Goal: Information Seeking & Learning: Check status

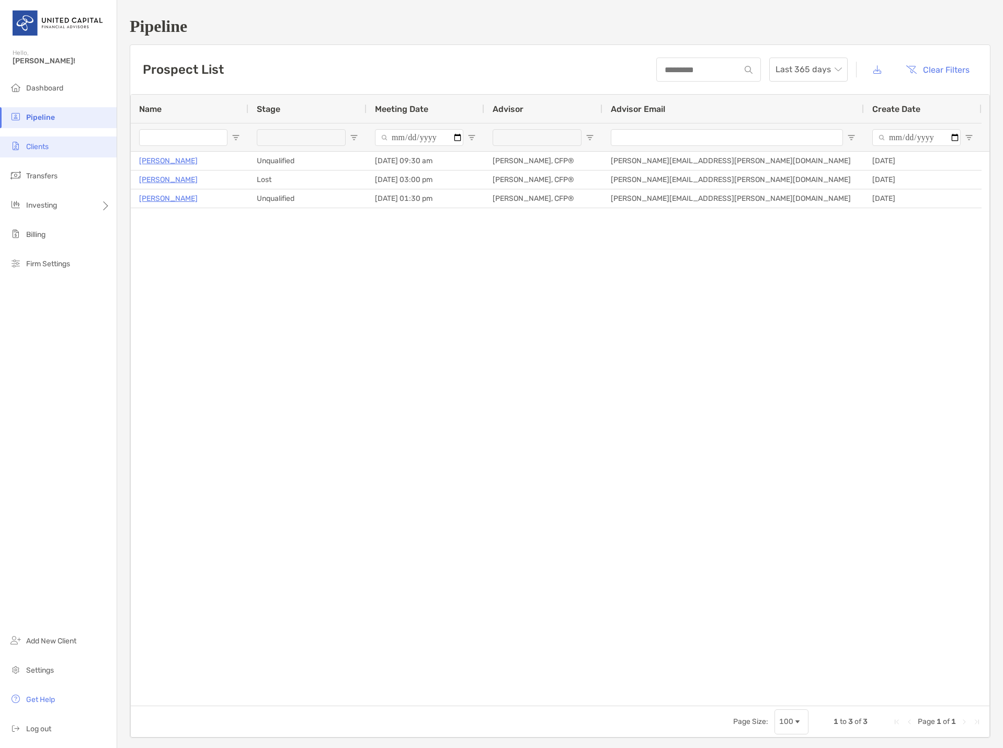
click at [51, 147] on li "Clients" at bounding box center [58, 147] width 117 height 21
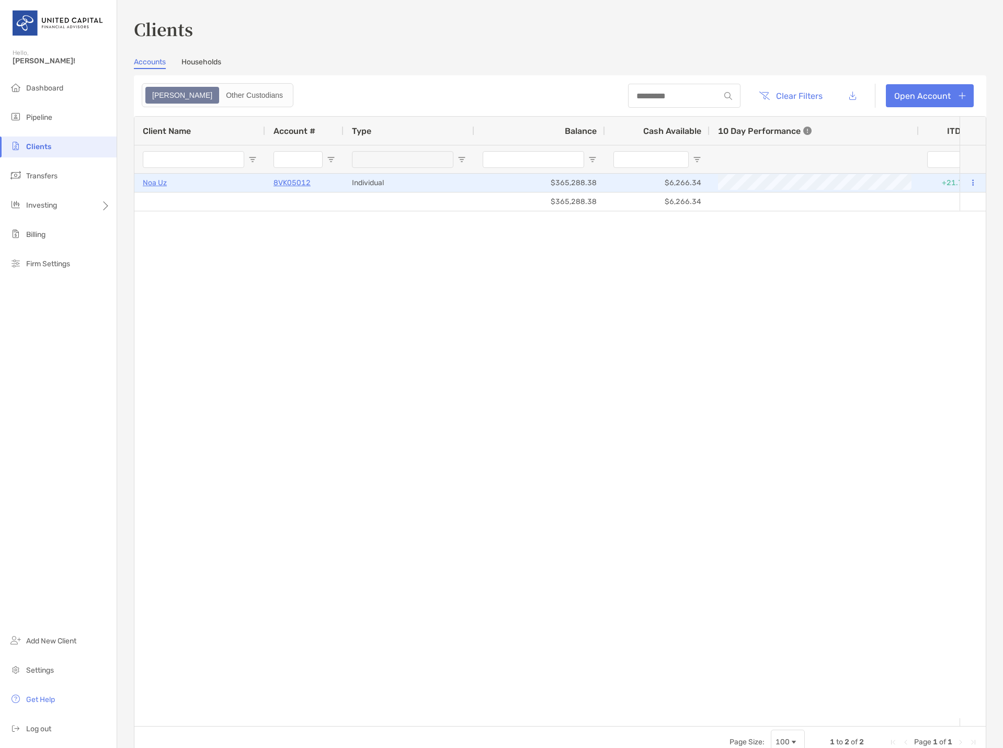
click at [158, 180] on p "Noa Uz" at bounding box center [155, 182] width 24 height 13
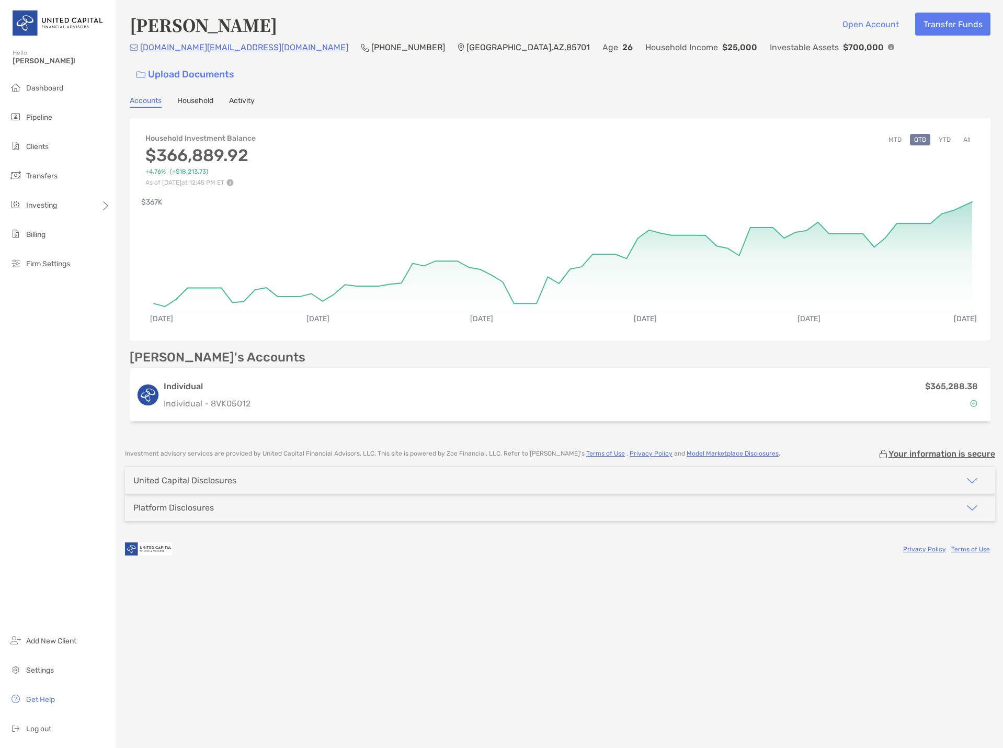
click at [222, 96] on div "Accounts Household Activity" at bounding box center [560, 102] width 861 height 12
click at [234, 96] on link "Activity" at bounding box center [242, 102] width 26 height 12
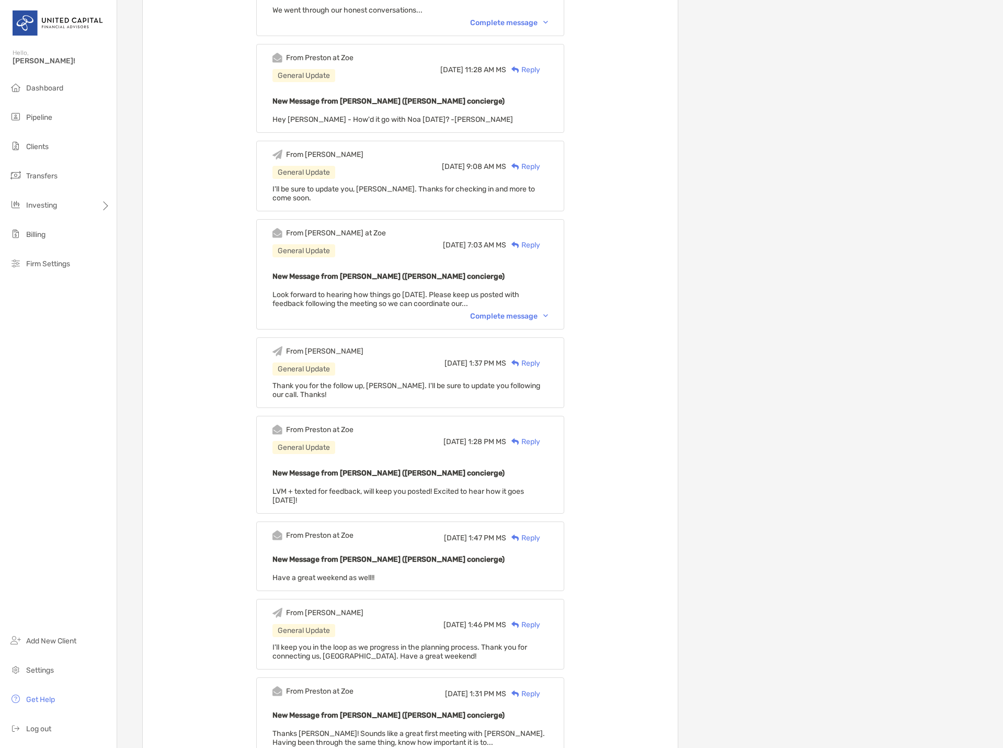
scroll to position [628, 0]
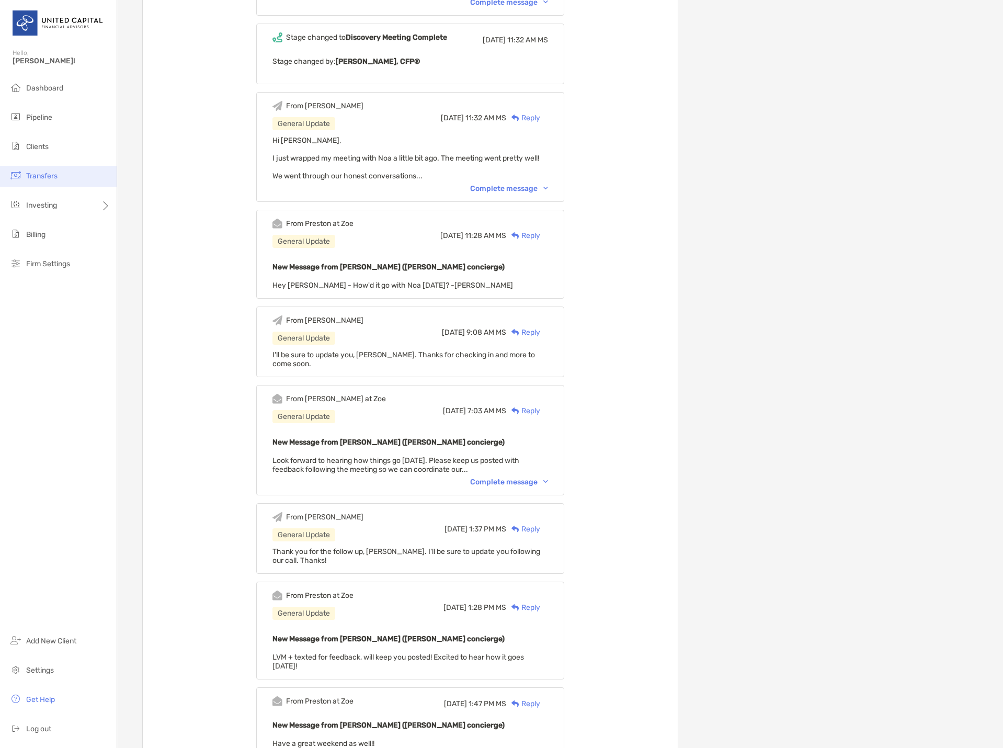
click at [17, 167] on li "Transfers" at bounding box center [58, 176] width 117 height 21
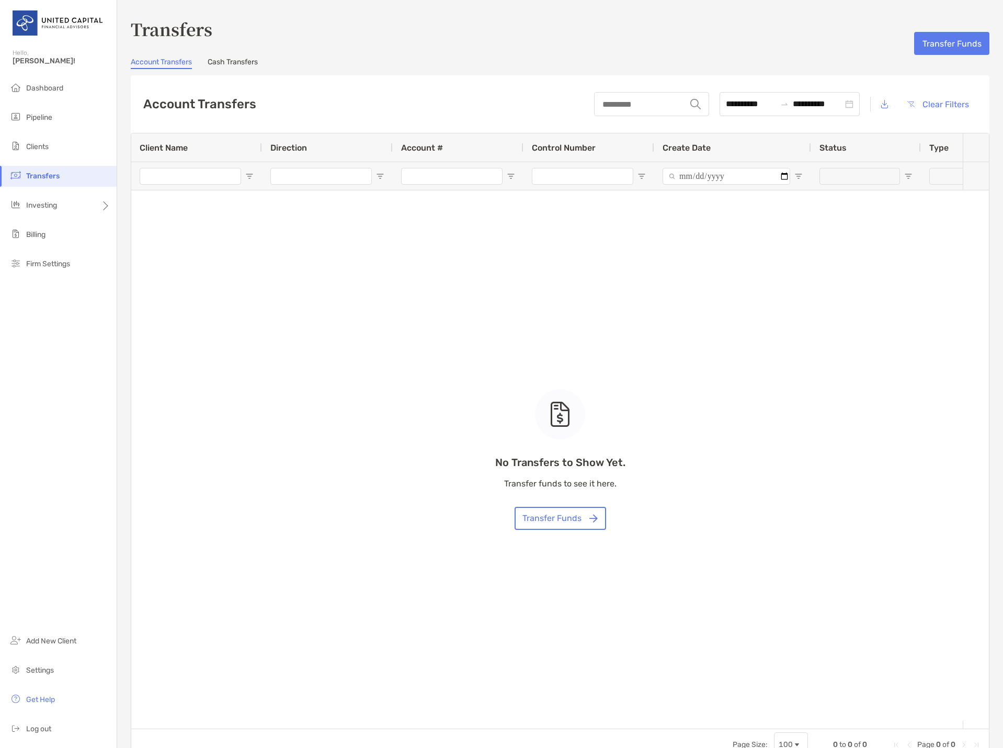
click at [233, 59] on link "Cash Transfers" at bounding box center [233, 64] width 50 height 12
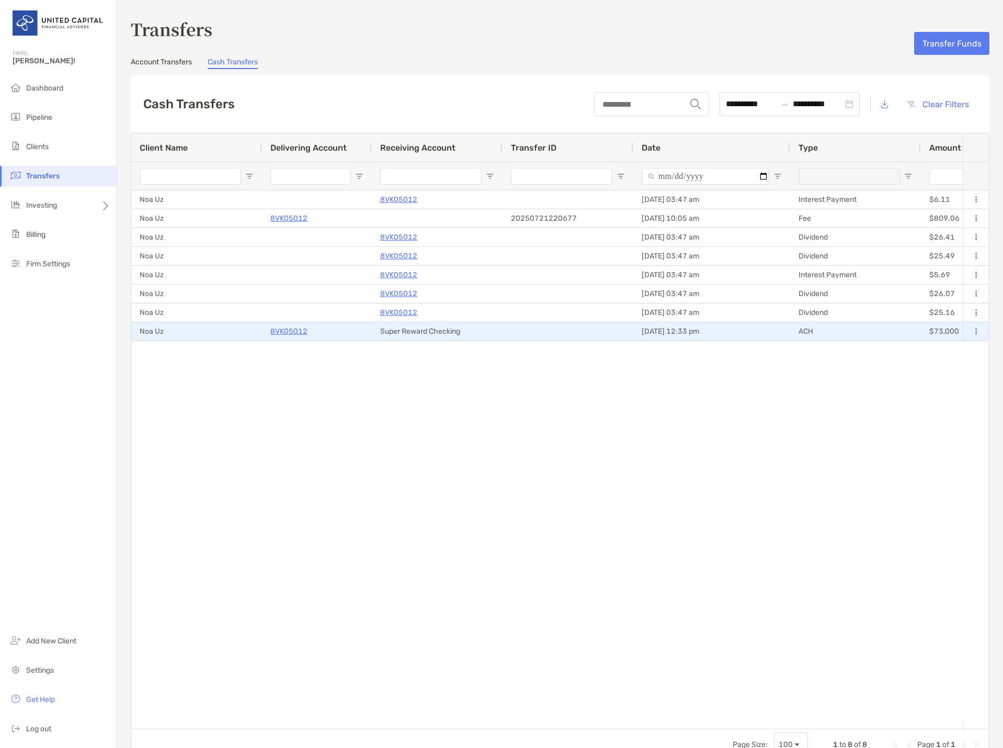
click at [297, 334] on p "8VK05012" at bounding box center [288, 331] width 37 height 13
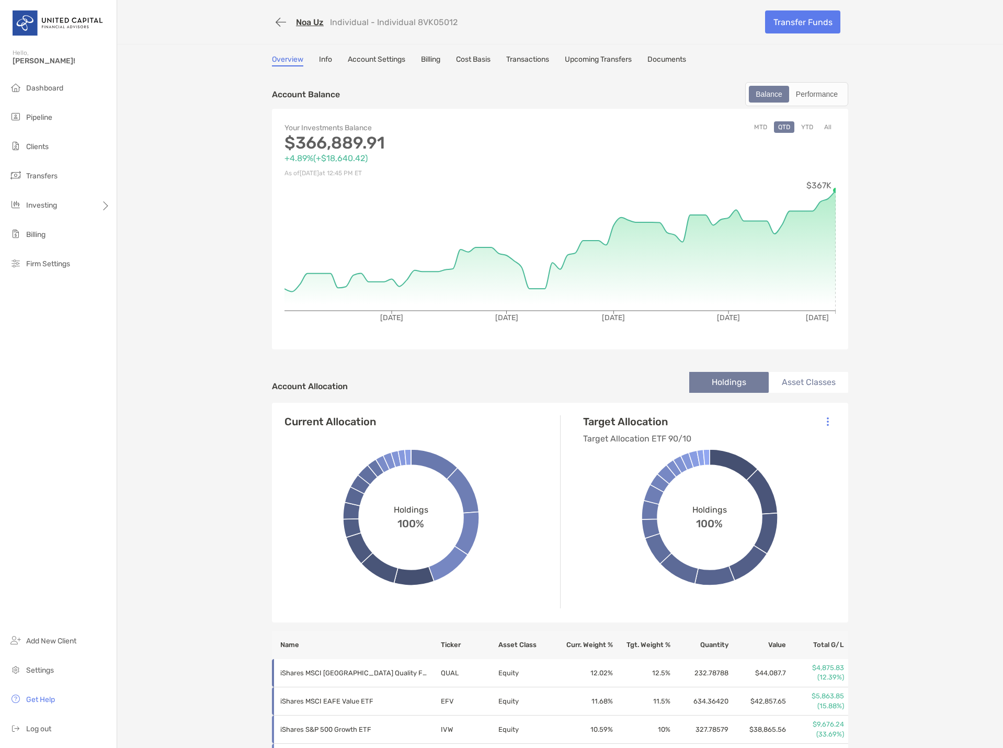
click at [549, 59] on link "Transactions" at bounding box center [527, 61] width 43 height 12
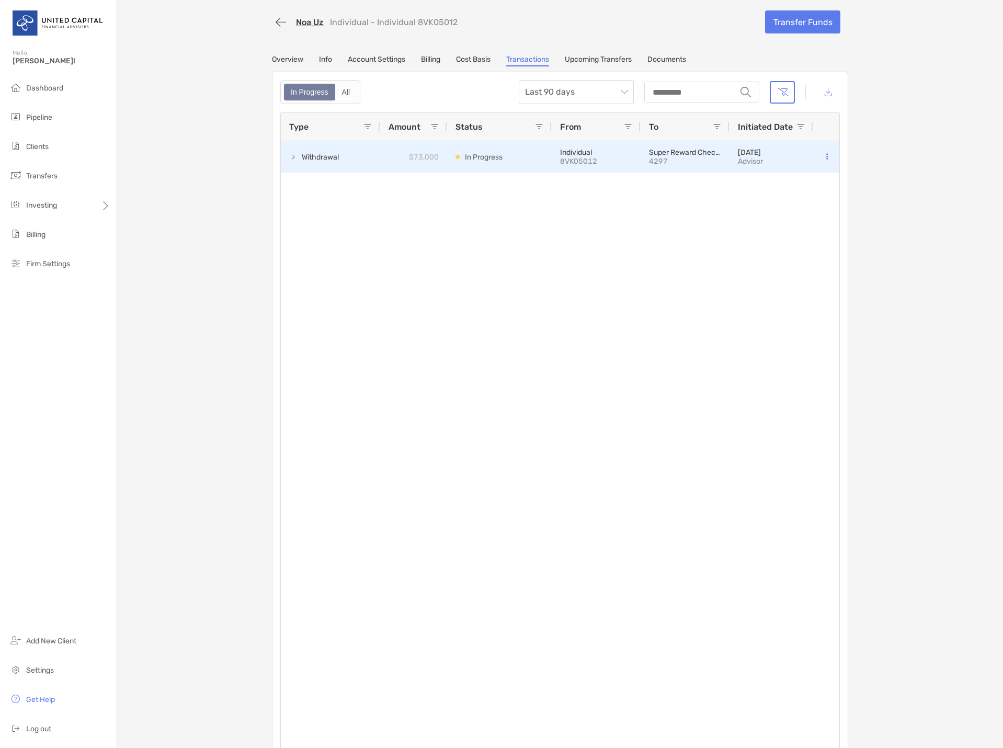
click at [314, 155] on span "Withdrawal" at bounding box center [320, 157] width 37 height 17
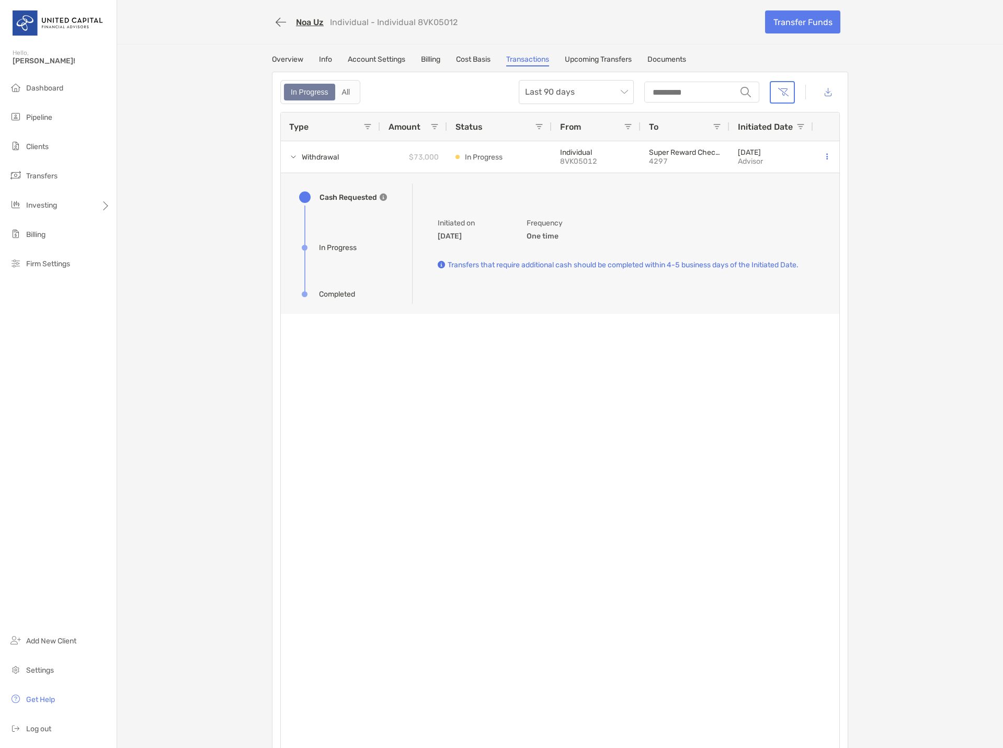
click at [471, 54] on div "Noa Uz Individual - Individual 8VK05012 Transfer Funds Overview Info Account Se…" at bounding box center [560, 382] width 886 height 764
click at [336, 61] on div "Overview Info Account Settings Billing Cost Basis Transactions Upcoming Transfe…" at bounding box center [560, 61] width 576 height 12
click at [301, 59] on div "Overview Info Account Settings Billing Cost Basis Transactions Upcoming Transfe…" at bounding box center [560, 61] width 576 height 12
click at [280, 58] on link "Overview" at bounding box center [287, 61] width 31 height 12
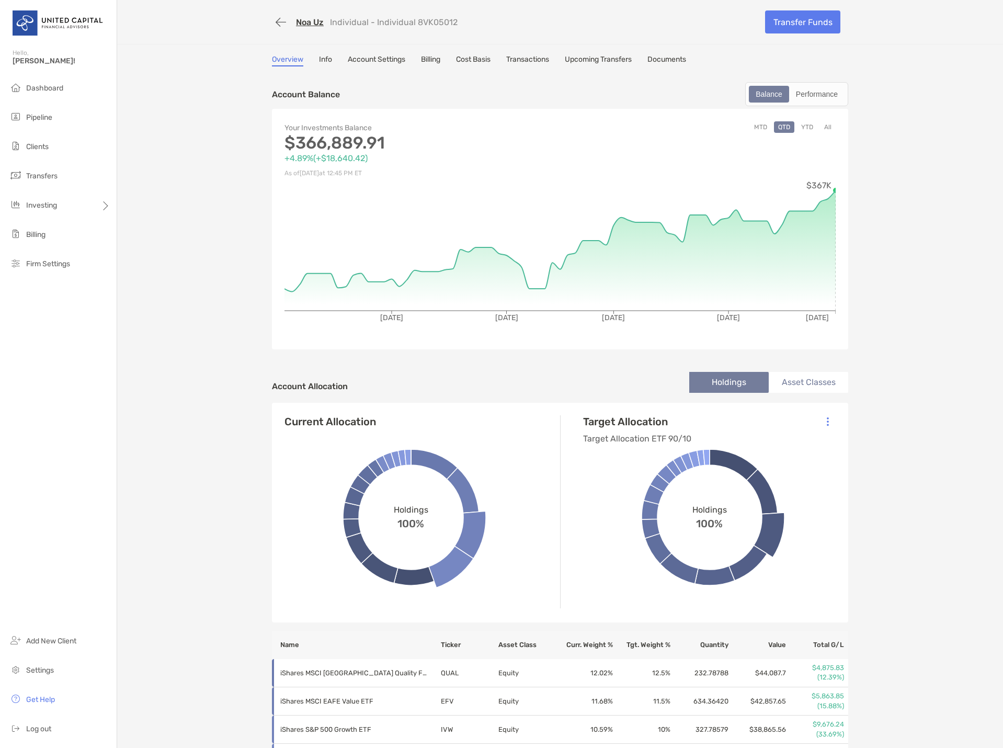
click at [313, 58] on div "Overview Info Account Settings Billing Cost Basis Transactions Upcoming Transfe…" at bounding box center [560, 61] width 576 height 12
click at [319, 58] on link "Info" at bounding box center [325, 61] width 13 height 12
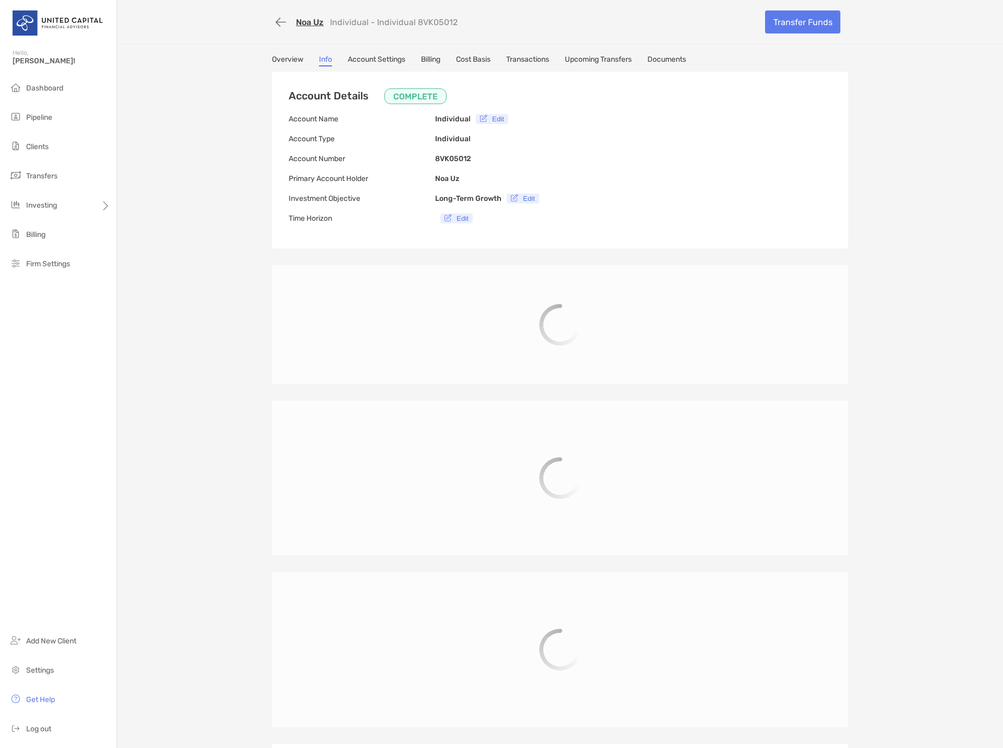
click at [365, 60] on link "Account Settings" at bounding box center [377, 61] width 58 height 12
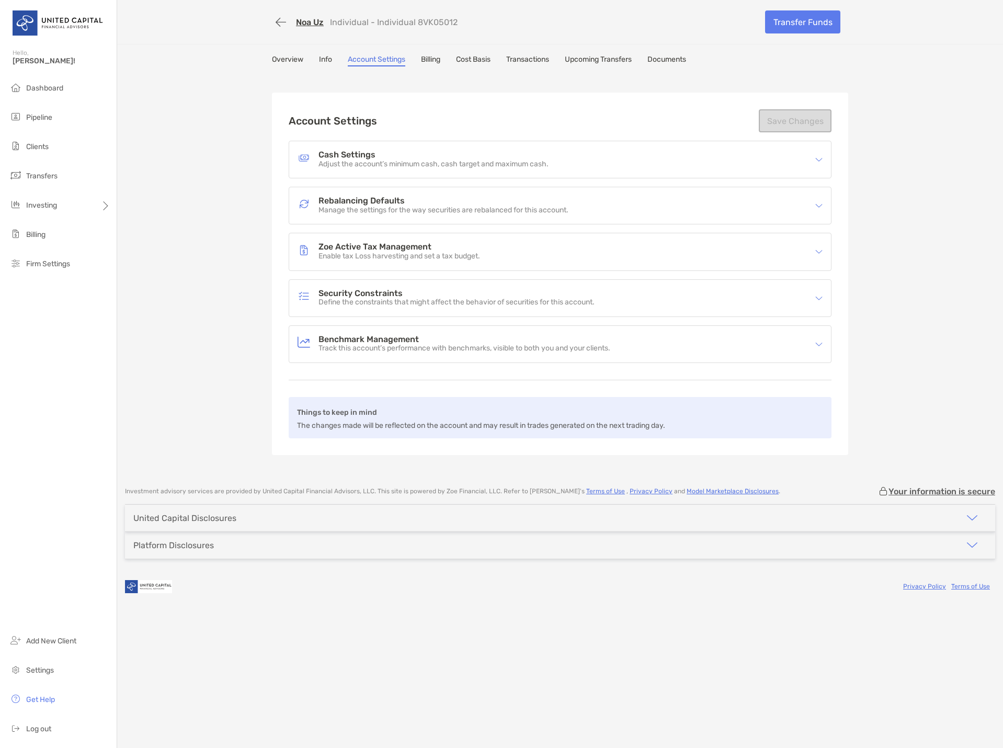
click at [440, 61] on link "Billing" at bounding box center [430, 61] width 19 height 12
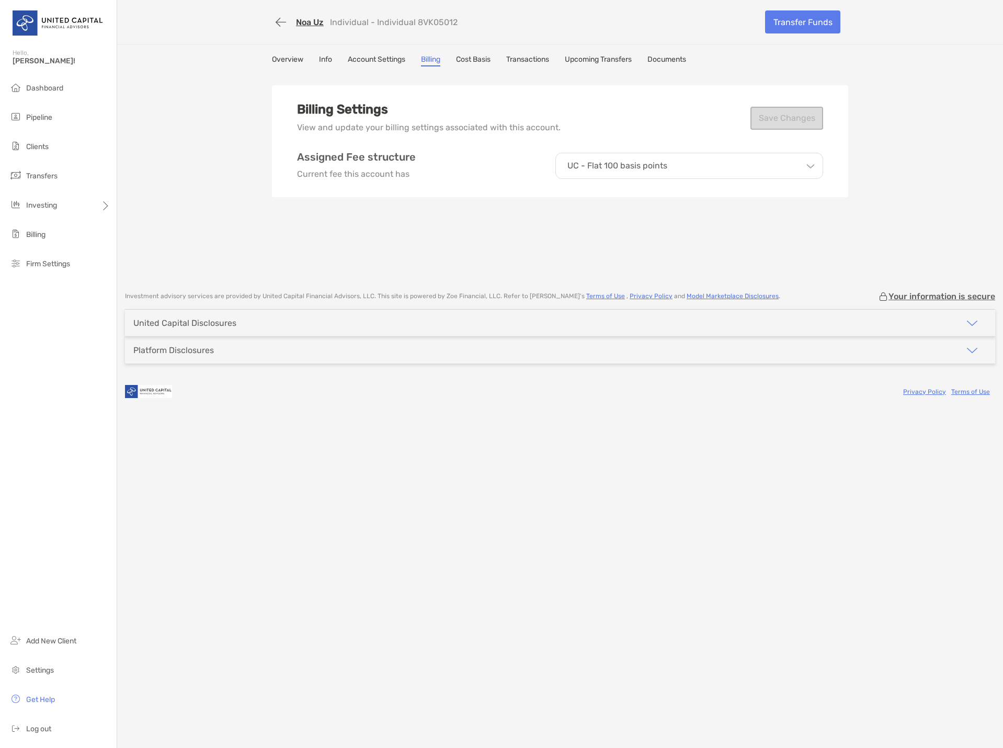
click at [288, 62] on link "Overview" at bounding box center [287, 61] width 31 height 12
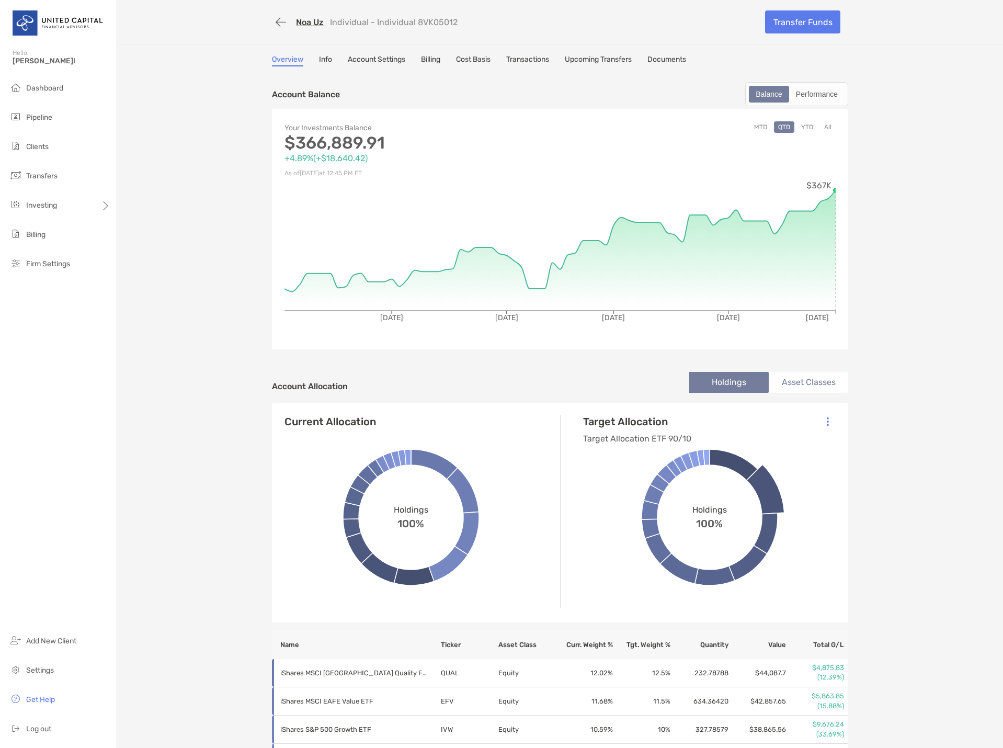
click at [645, 59] on div "Overview Info Account Settings Billing Cost Basis Transactions Upcoming Transfe…" at bounding box center [560, 61] width 576 height 12
click at [652, 57] on link "Documents" at bounding box center [667, 61] width 39 height 12
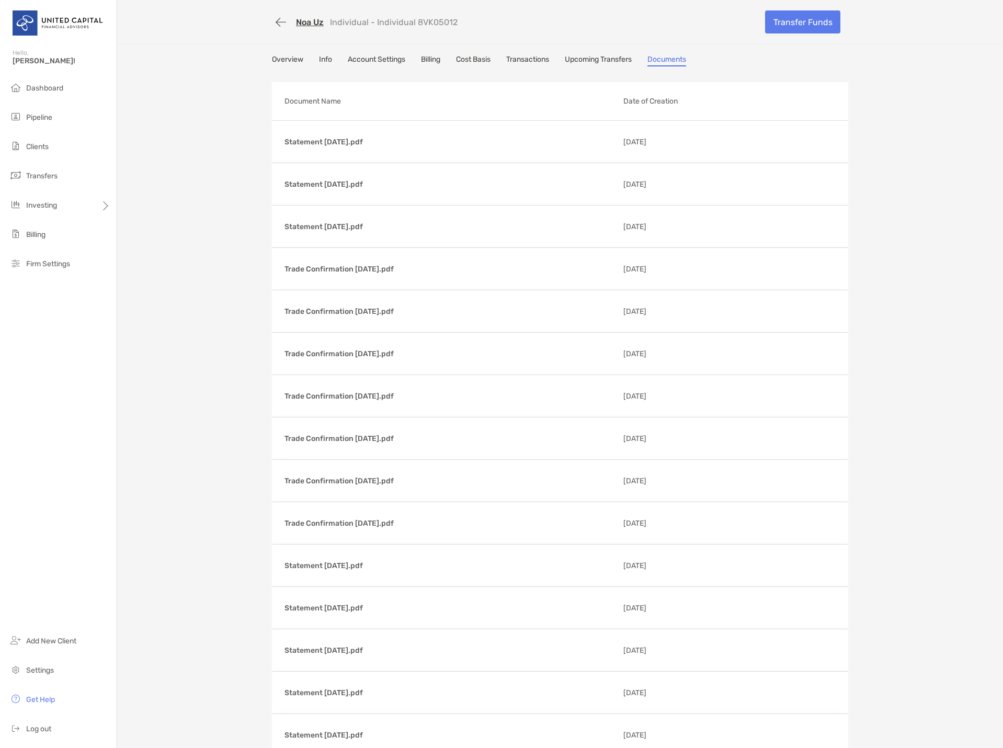
click at [606, 62] on link "Upcoming Transfers" at bounding box center [598, 61] width 67 height 12
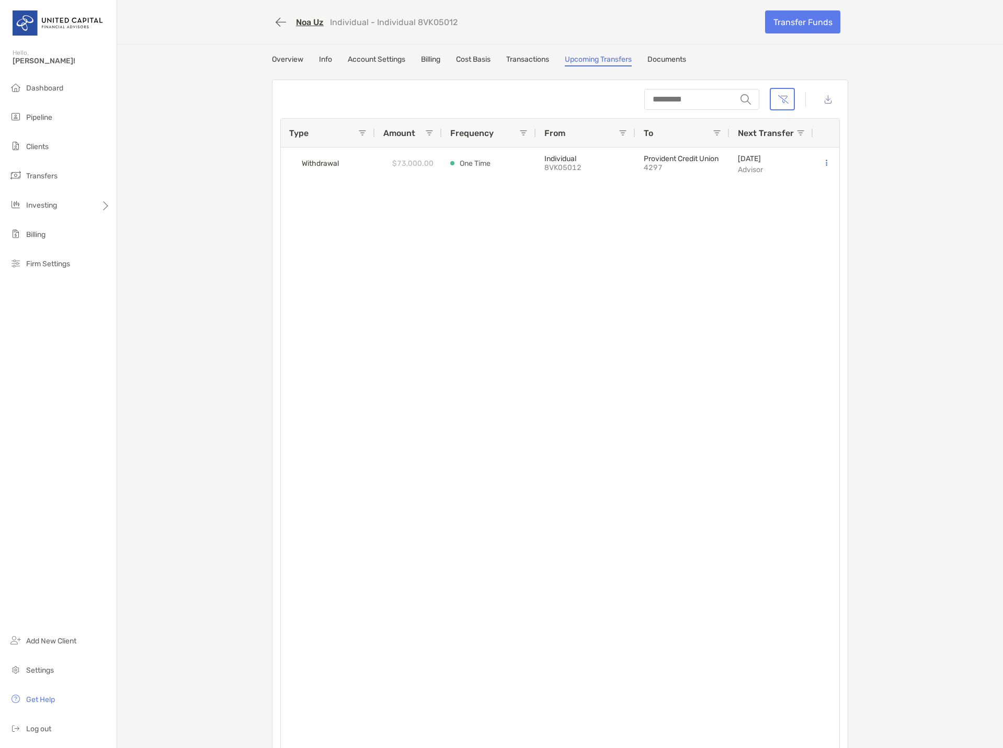
click at [526, 59] on link "Transactions" at bounding box center [527, 61] width 43 height 12
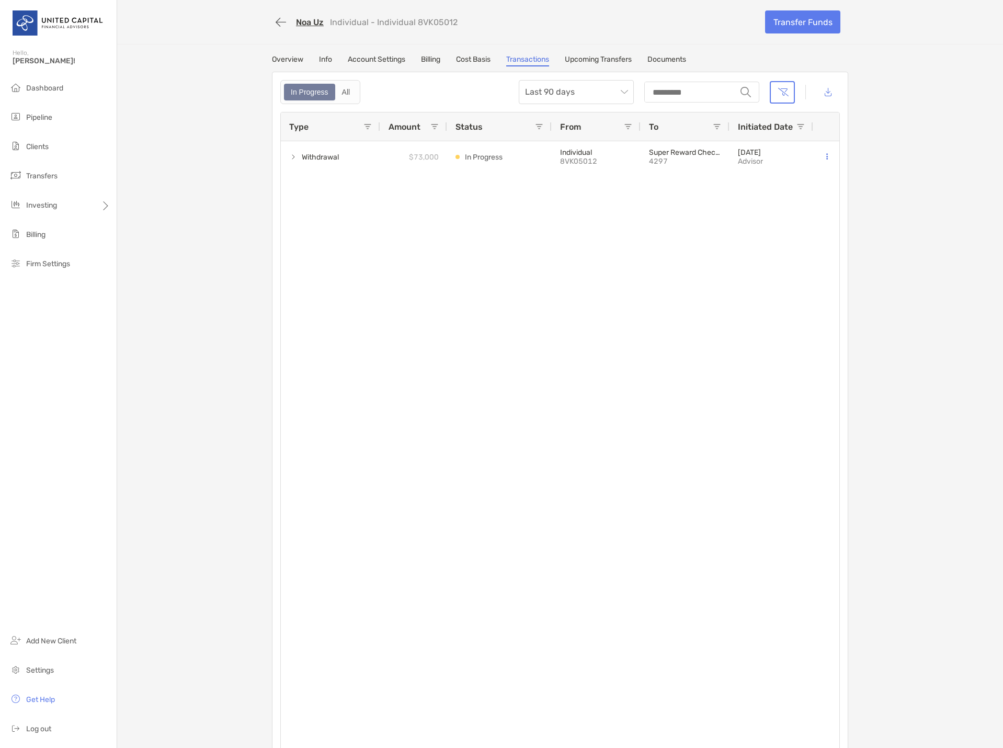
click at [465, 58] on link "Cost Basis" at bounding box center [473, 61] width 35 height 12
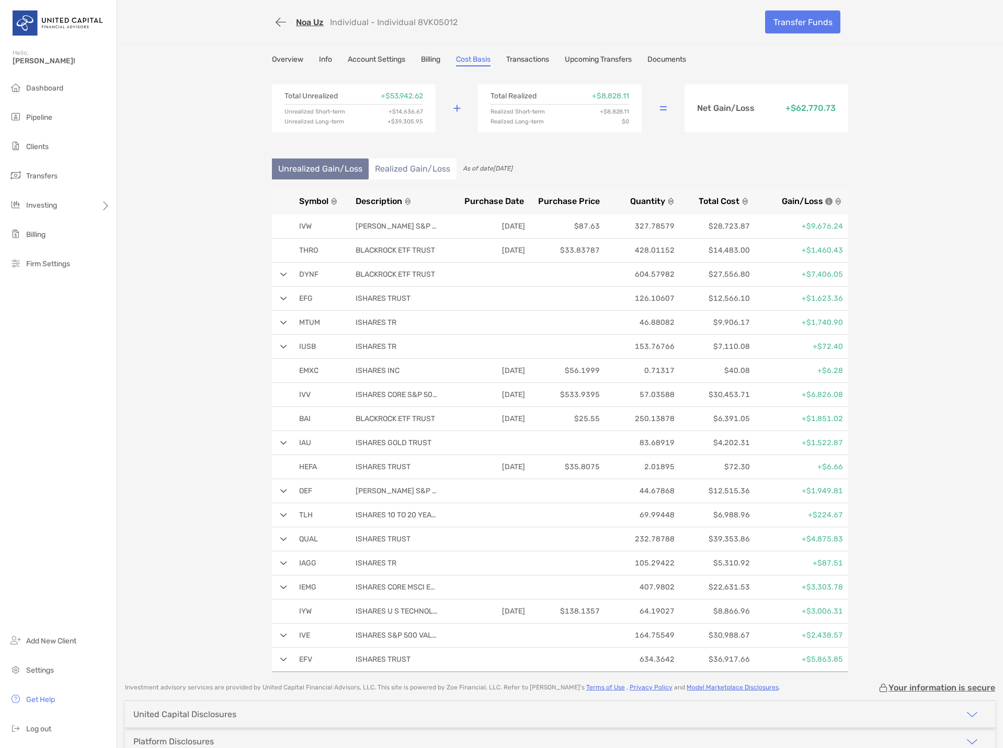
click at [410, 168] on li "Realized Gain/Loss" at bounding box center [413, 168] width 88 height 21
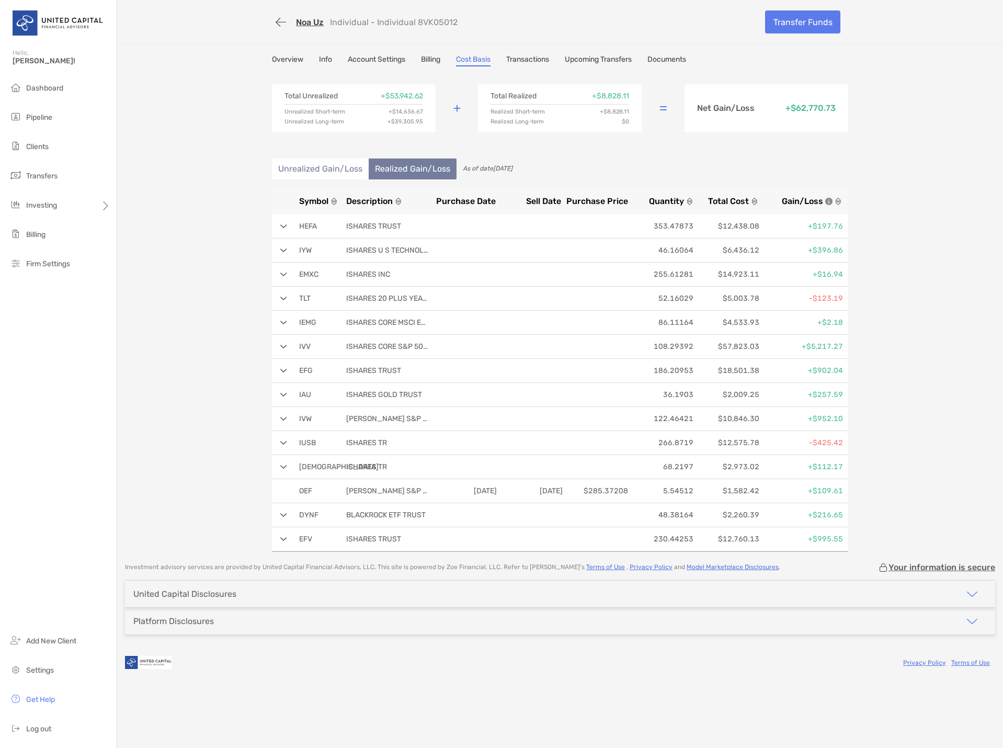
click at [313, 168] on li "Unrealized Gain/Loss" at bounding box center [320, 168] width 97 height 21
